Goal: Information Seeking & Learning: Learn about a topic

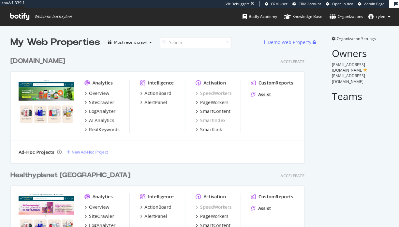
scroll to position [227, 399]
click at [65, 62] on div "[DOMAIN_NAME]" at bounding box center [37, 61] width 55 height 9
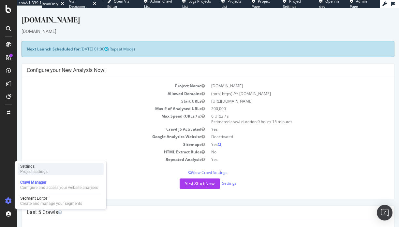
click at [38, 172] on div "Project settings" at bounding box center [33, 171] width 27 height 5
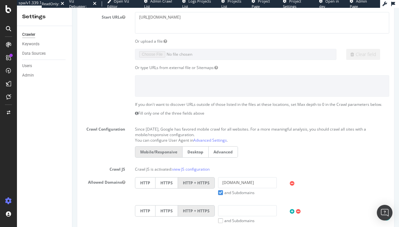
scroll to position [6, 0]
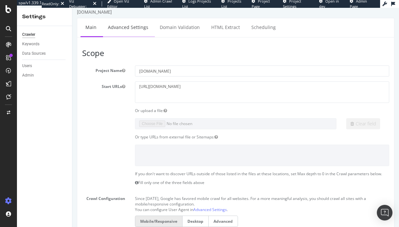
click at [127, 35] on link "Advanced Settings" at bounding box center [128, 27] width 50 height 18
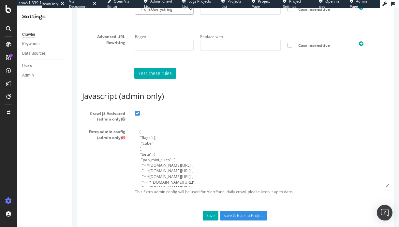
scroll to position [1, 0]
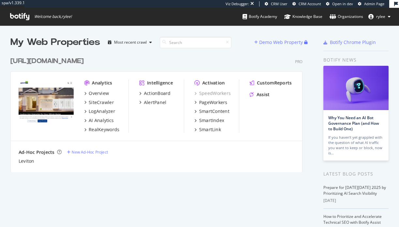
scroll to position [227, 399]
click at [115, 133] on div "Analytics Overview SiteCrawler LogAnalyzer AI Analytics RealKeywords Intelligen…" at bounding box center [157, 106] width 292 height 69
click at [115, 132] on div "RealKeywords" at bounding box center [104, 130] width 31 height 7
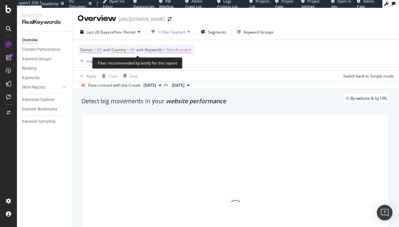
click at [186, 53] on span "Non-Branded" at bounding box center [179, 49] width 24 height 9
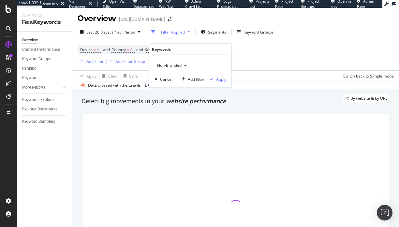
click at [181, 63] on span "Non-Branded" at bounding box center [168, 66] width 27 height 6
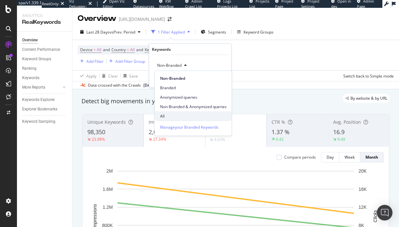
click at [174, 113] on div "All" at bounding box center [193, 116] width 77 height 9
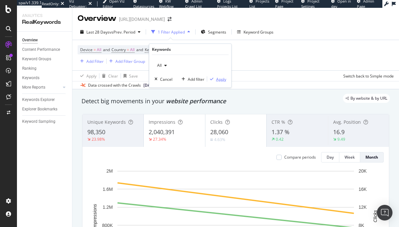
click at [220, 82] on div "Apply" at bounding box center [221, 79] width 10 height 6
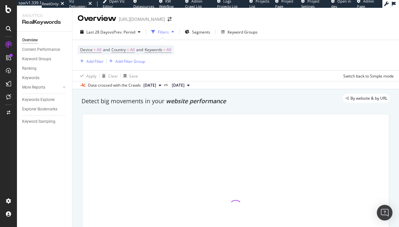
click at [229, 81] on div "Apply Clear Save Switch back to Simple mode" at bounding box center [235, 75] width 327 height 11
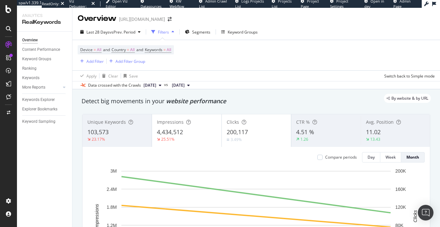
scroll to position [0, 0]
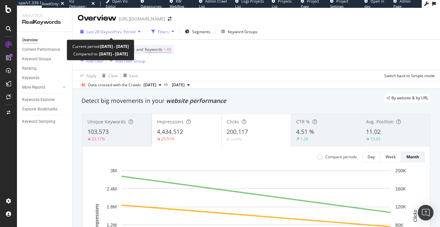
click at [126, 31] on span "vs Prev. Period" at bounding box center [123, 32] width 26 height 6
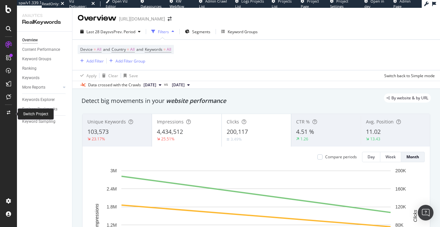
click at [2, 108] on div at bounding box center [9, 113] width 16 height 10
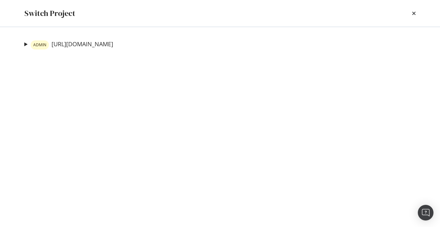
click at [399, 14] on div "Switch Project" at bounding box center [219, 13] width 391 height 11
click at [399, 14] on icon "times" at bounding box center [414, 13] width 4 height 5
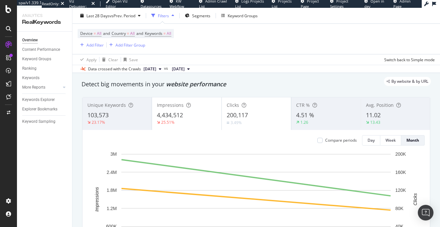
scroll to position [0, 0]
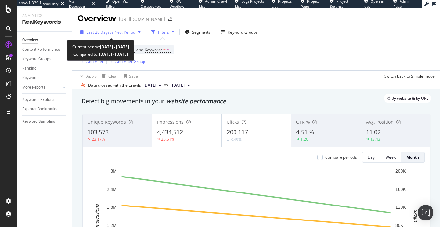
click at [126, 33] on span "vs Prev. Period" at bounding box center [123, 32] width 26 height 6
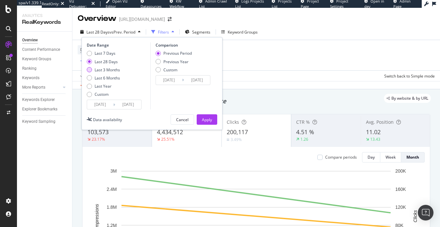
click at [95, 68] on div "Last 3 Months" at bounding box center [107, 70] width 25 height 6
type input "[DATE]"
click at [163, 62] on div "Previous Year" at bounding box center [175, 62] width 25 height 6
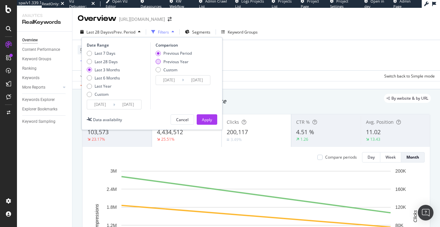
type input "[DATE]"
click at [200, 122] on button "Apply" at bounding box center [207, 120] width 21 height 10
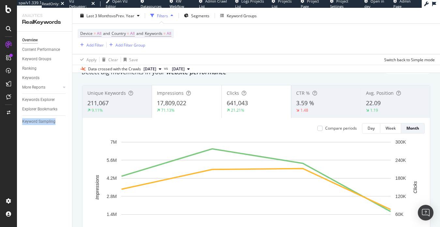
scroll to position [26, 0]
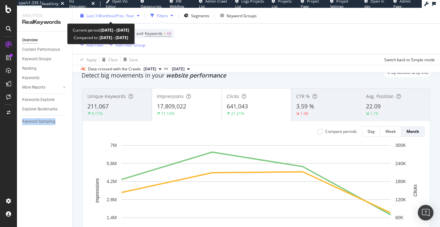
click at [111, 16] on span "Last 3 Months" at bounding box center [98, 16] width 25 height 6
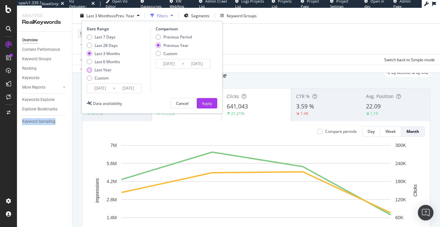
click at [104, 68] on div "Last Year" at bounding box center [103, 70] width 17 height 6
type input "[DATE]"
click at [212, 103] on button "Apply" at bounding box center [207, 103] width 21 height 10
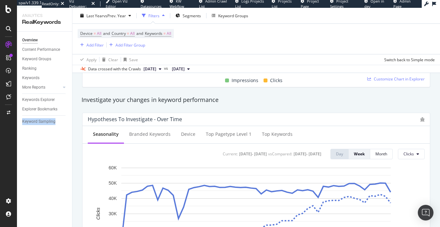
scroll to position [310, 0]
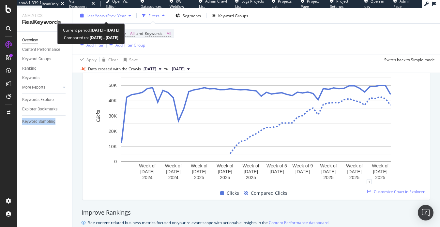
click at [113, 17] on span "vs Prev. Year" at bounding box center [114, 16] width 23 height 6
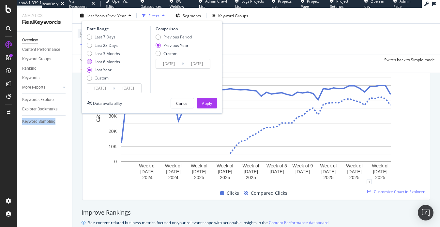
click at [104, 64] on div "Last 6 Months" at bounding box center [107, 62] width 25 height 6
type input "[DATE]"
click at [159, 36] on div "Previous Period" at bounding box center [158, 37] width 5 height 5
type input "[DATE]"
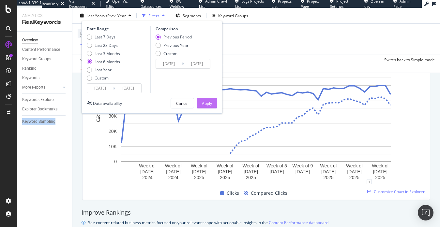
click at [206, 104] on div "Apply" at bounding box center [207, 103] width 10 height 6
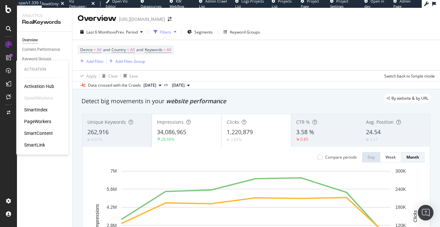
click at [41, 120] on div "PageWorkers" at bounding box center [37, 121] width 27 height 7
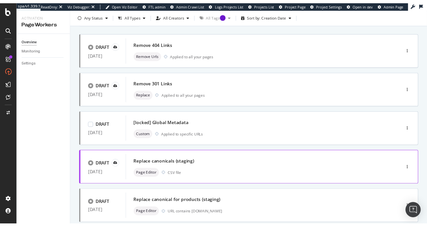
scroll to position [37, 0]
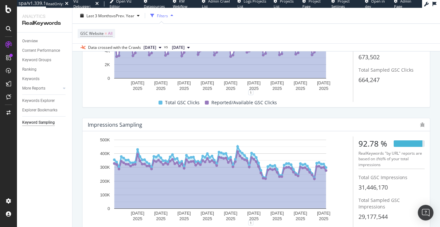
scroll to position [129, 0]
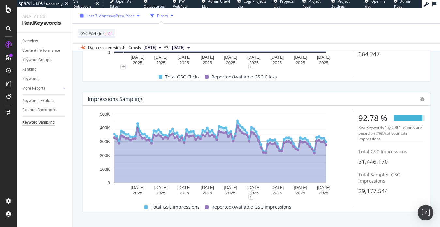
click at [127, 21] on button "Last 3 Months vs Prev. Year" at bounding box center [110, 15] width 65 height 10
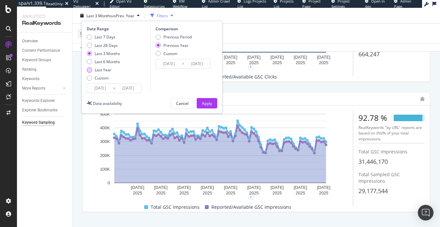
click at [109, 67] on div "Last Year" at bounding box center [103, 70] width 17 height 6
type input "[DATE]"
click at [208, 105] on div "Apply" at bounding box center [207, 103] width 10 height 6
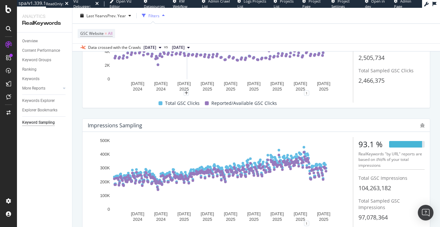
scroll to position [142, 0]
